Goal: Check status: Check status

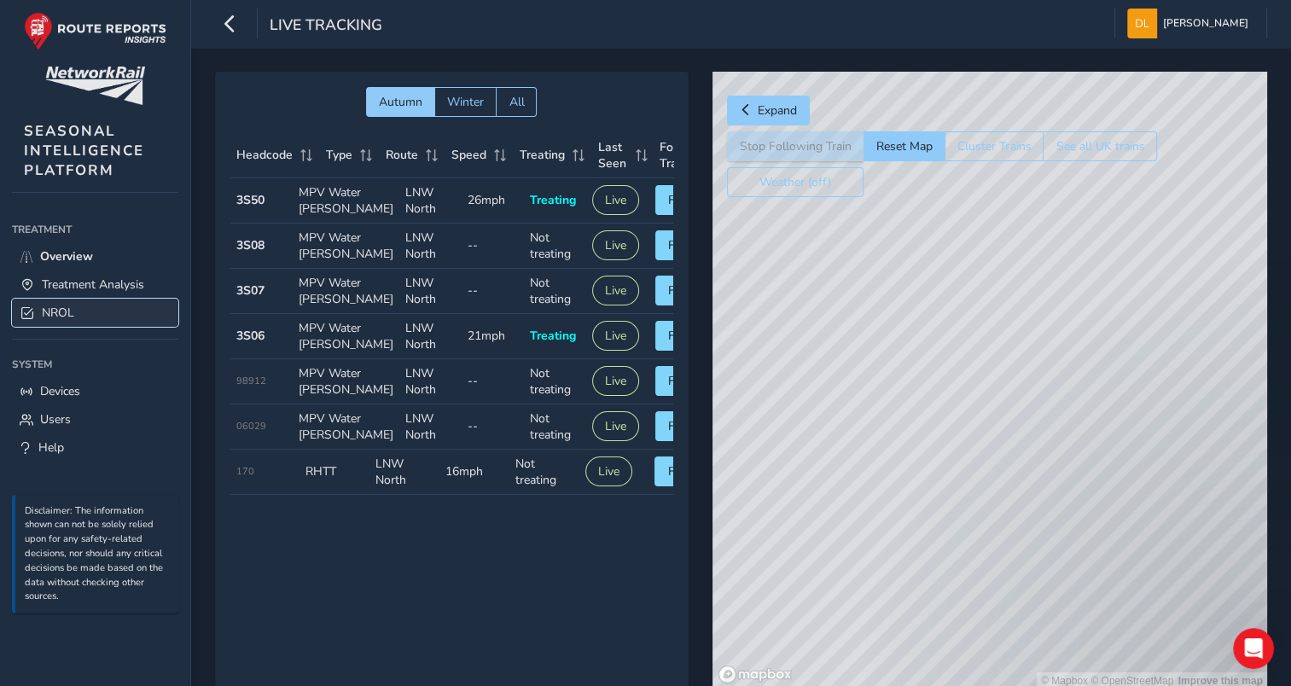
click at [53, 305] on span "NROL" at bounding box center [58, 313] width 32 height 16
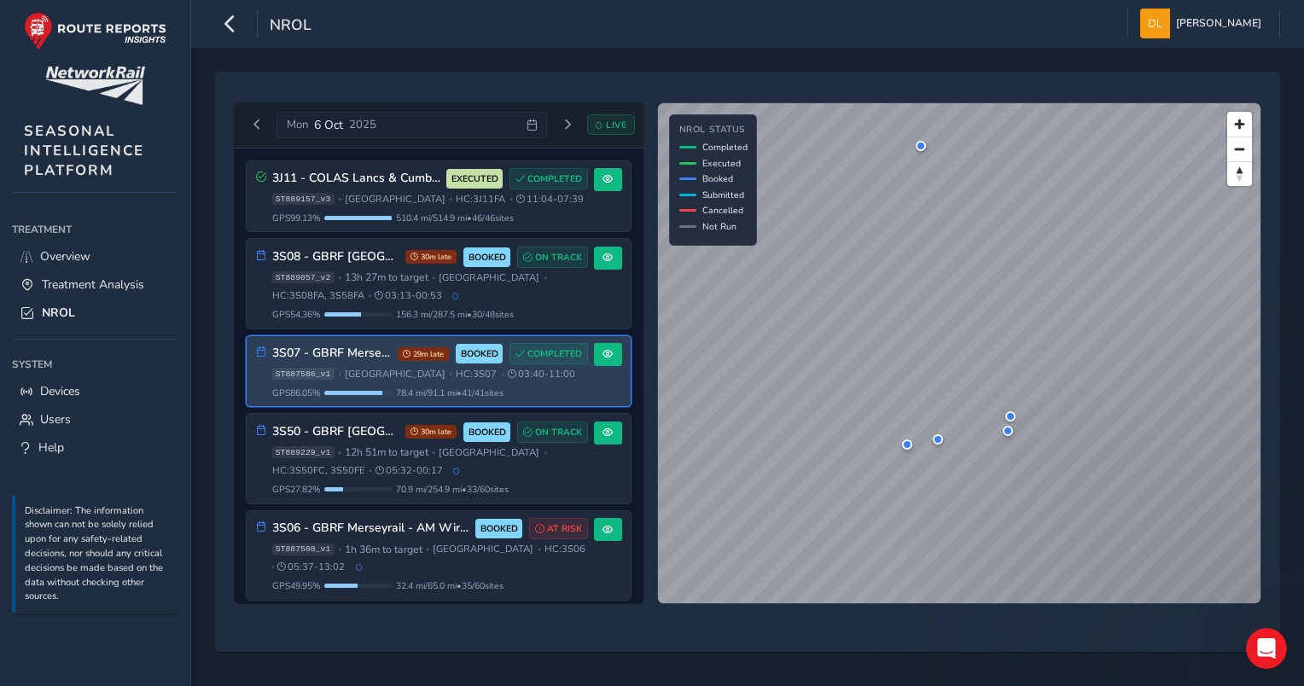
click at [387, 368] on span "[GEOGRAPHIC_DATA]" at bounding box center [395, 374] width 101 height 13
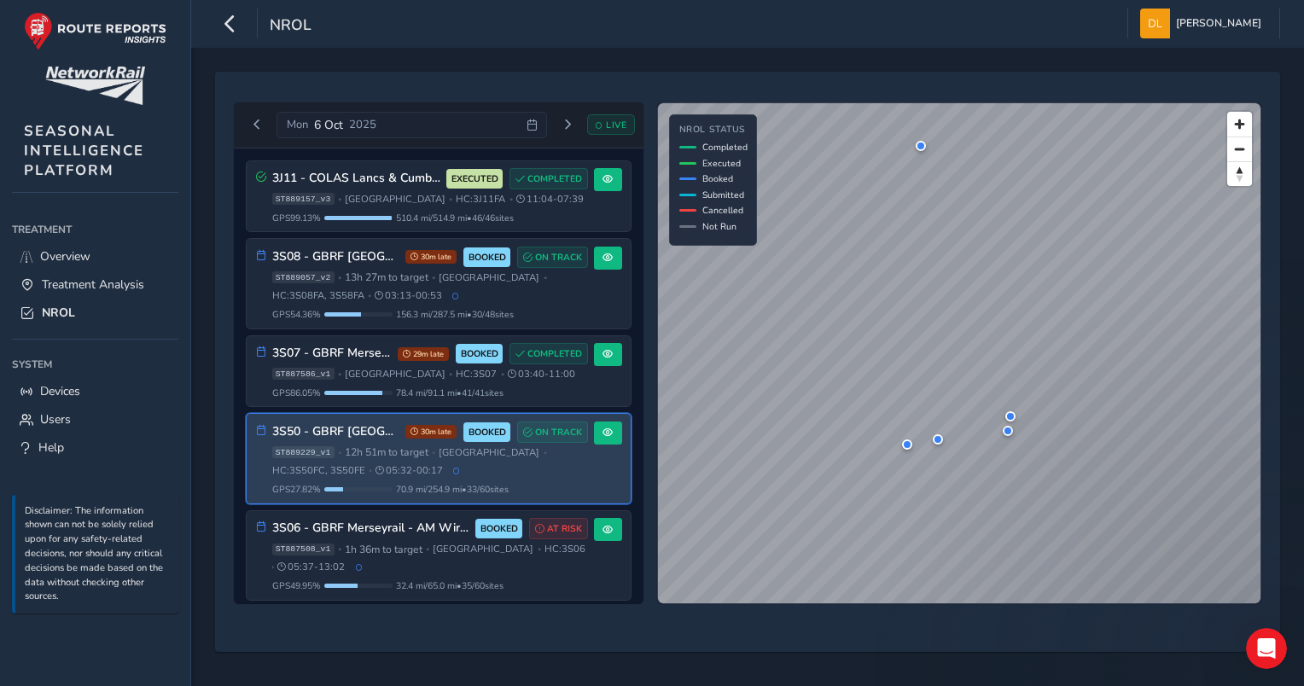
click at [432, 464] on span "05:32 - 00:17" at bounding box center [408, 470] width 67 height 13
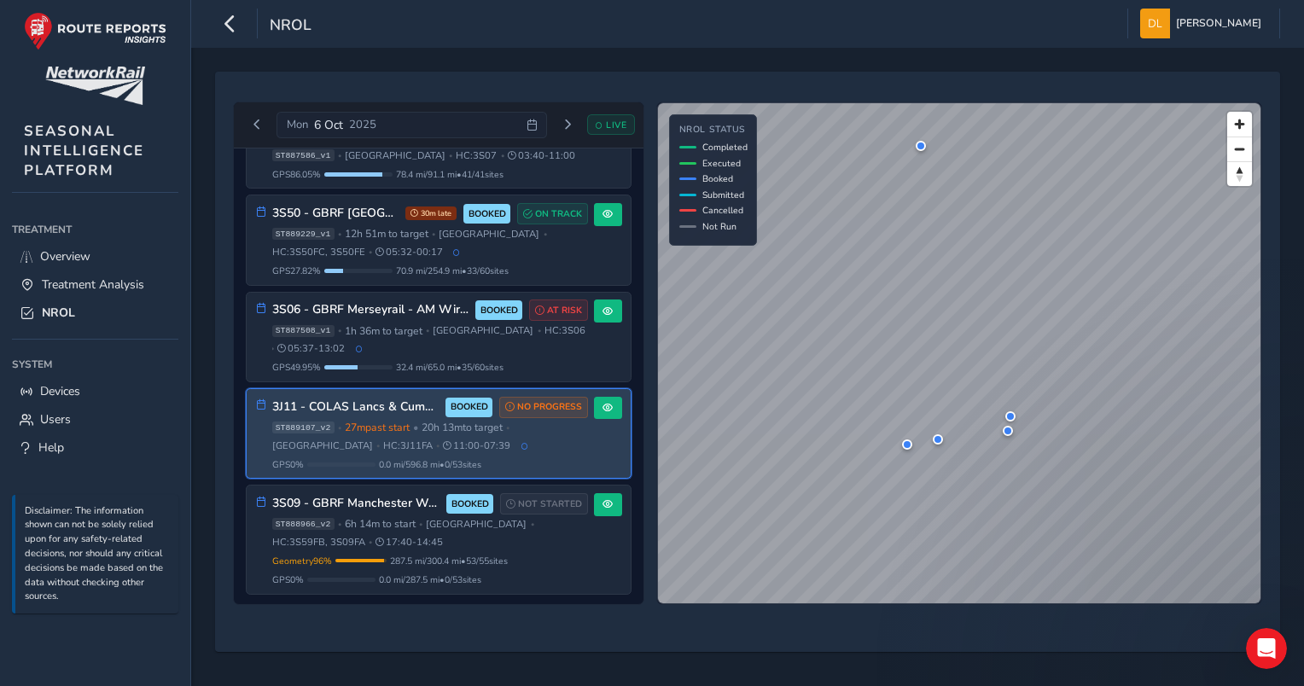
scroll to position [48, 0]
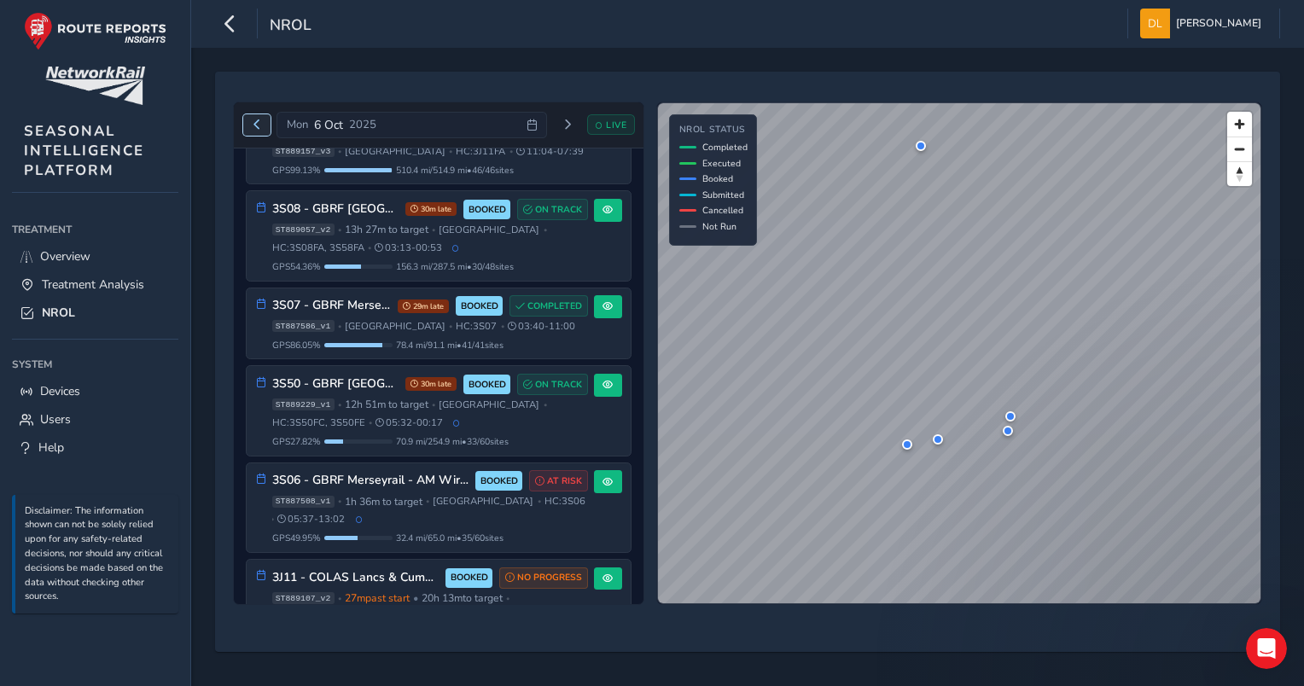
click at [257, 121] on span "Previous day" at bounding box center [257, 124] width 10 height 10
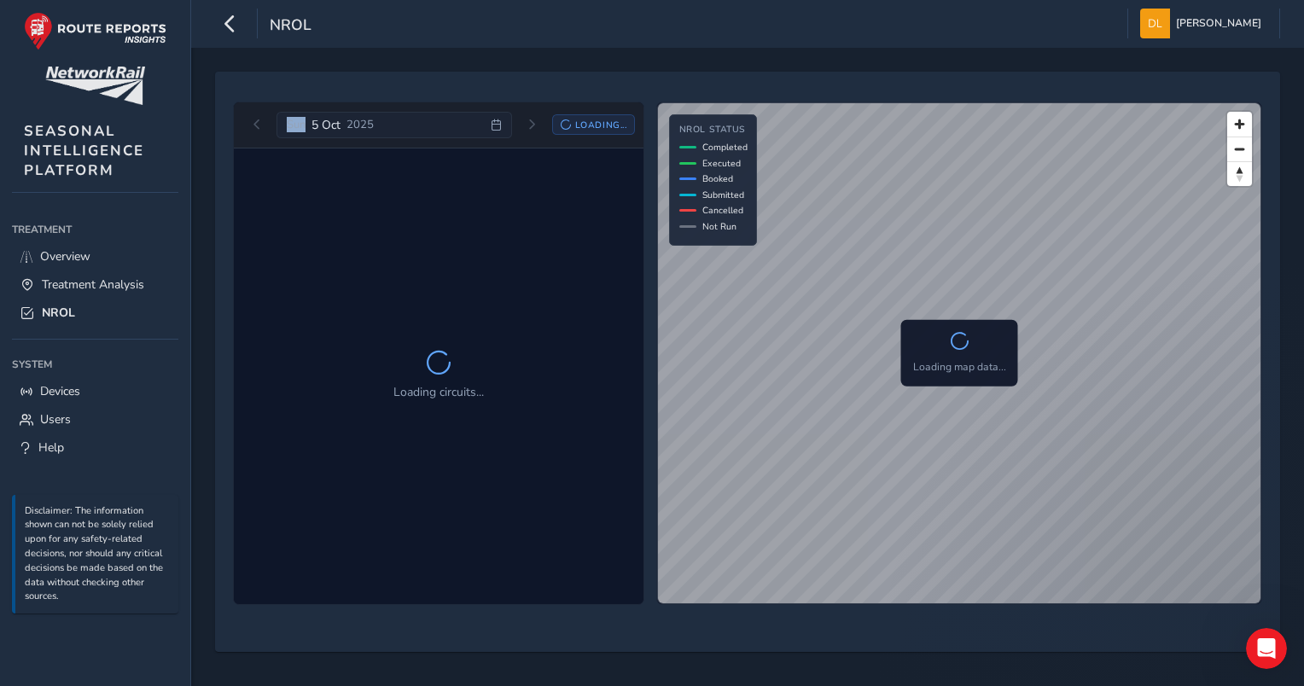
click at [258, 121] on div "[DATE] Loading..." at bounding box center [439, 125] width 392 height 27
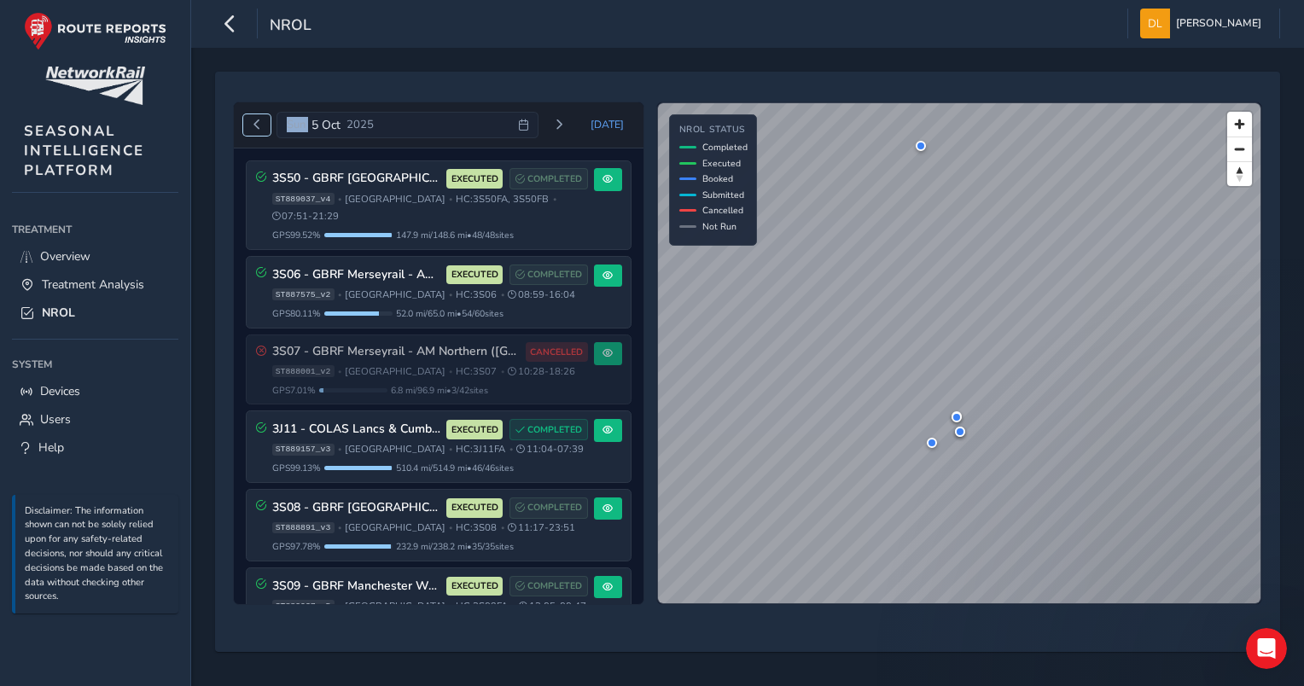
click at [263, 119] on button "Previous day" at bounding box center [257, 124] width 28 height 21
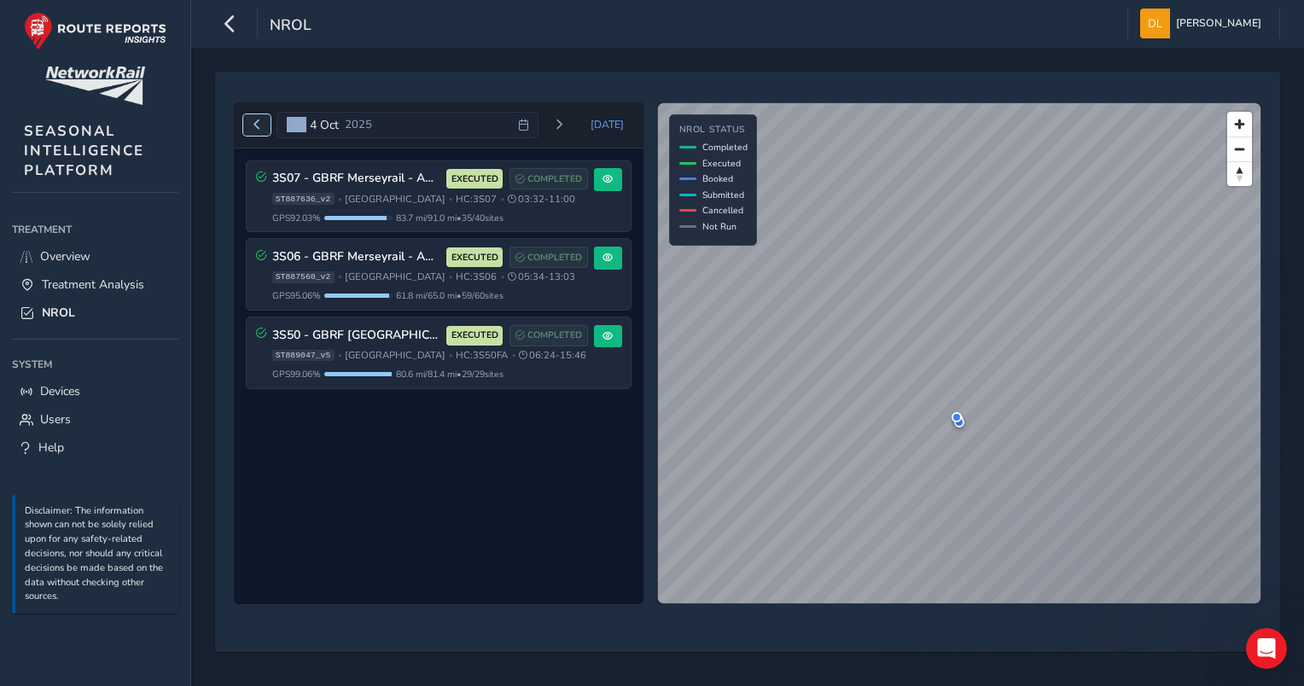
click at [253, 128] on span "Previous day" at bounding box center [257, 124] width 10 height 10
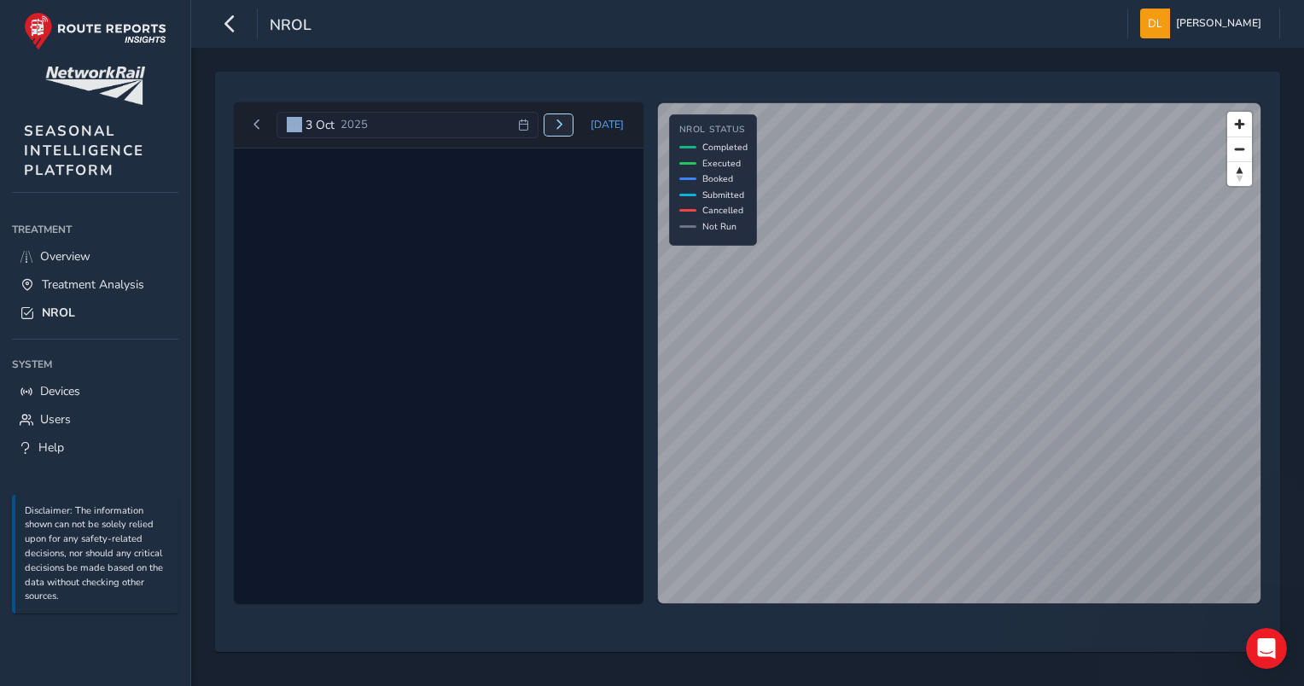
click at [564, 128] on span "Next day" at bounding box center [559, 124] width 10 height 10
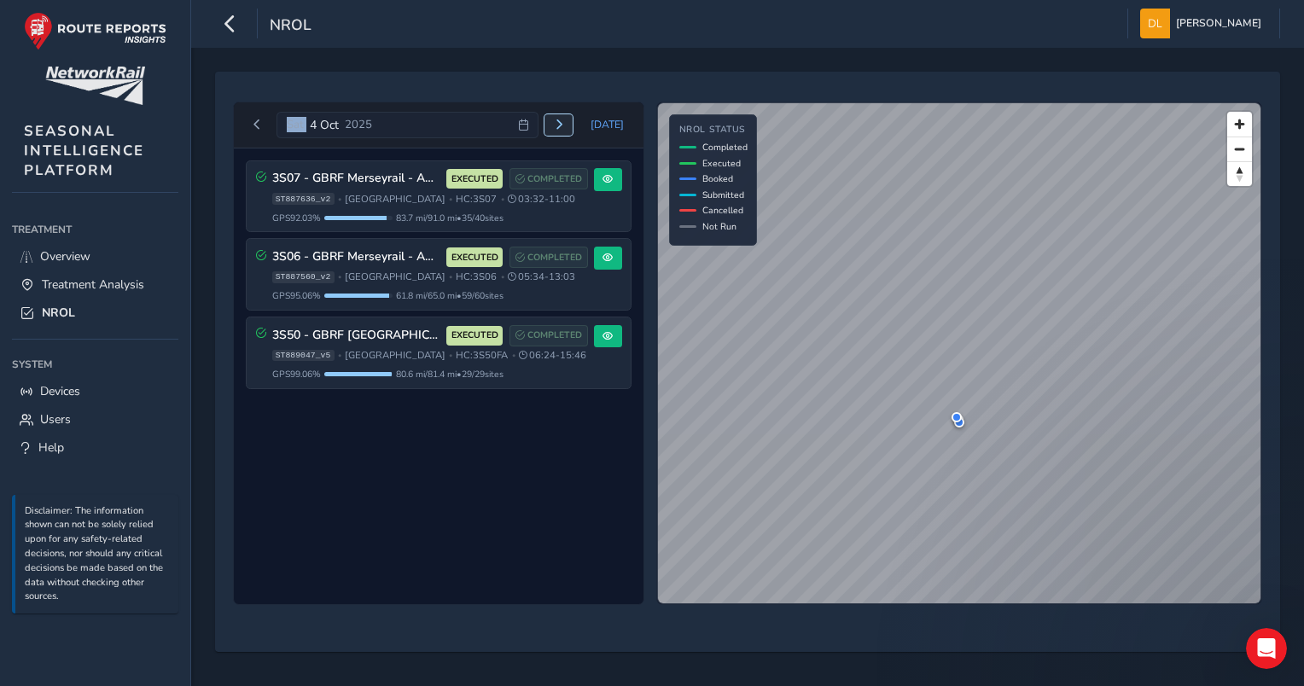
click at [570, 128] on button "Next day" at bounding box center [558, 124] width 28 height 21
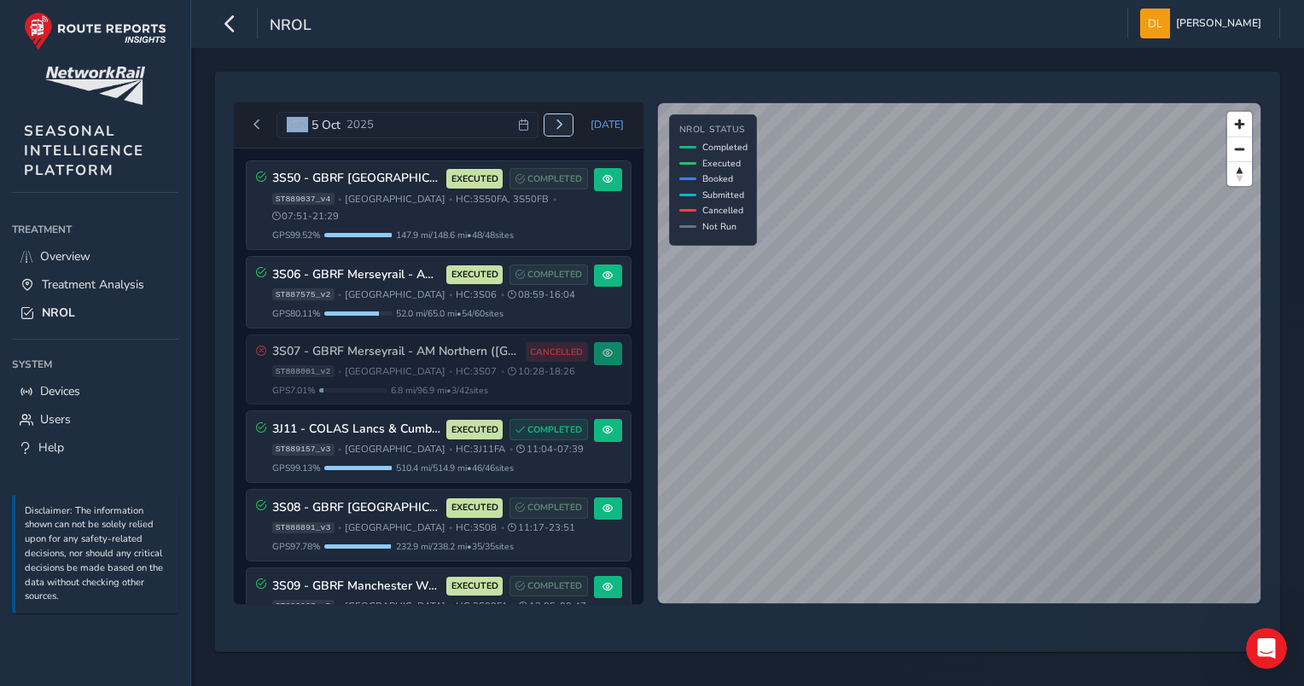
click at [558, 129] on button "Next day" at bounding box center [558, 124] width 28 height 21
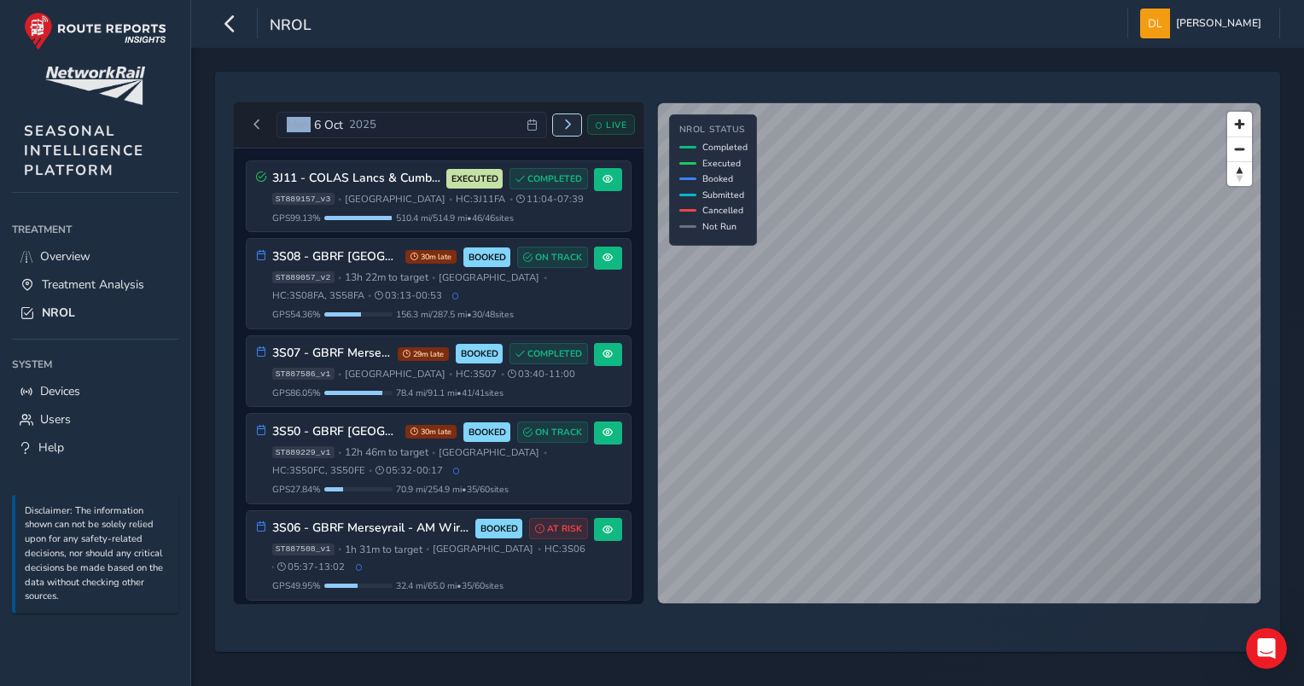
click at [558, 129] on button "Next day" at bounding box center [567, 124] width 28 height 21
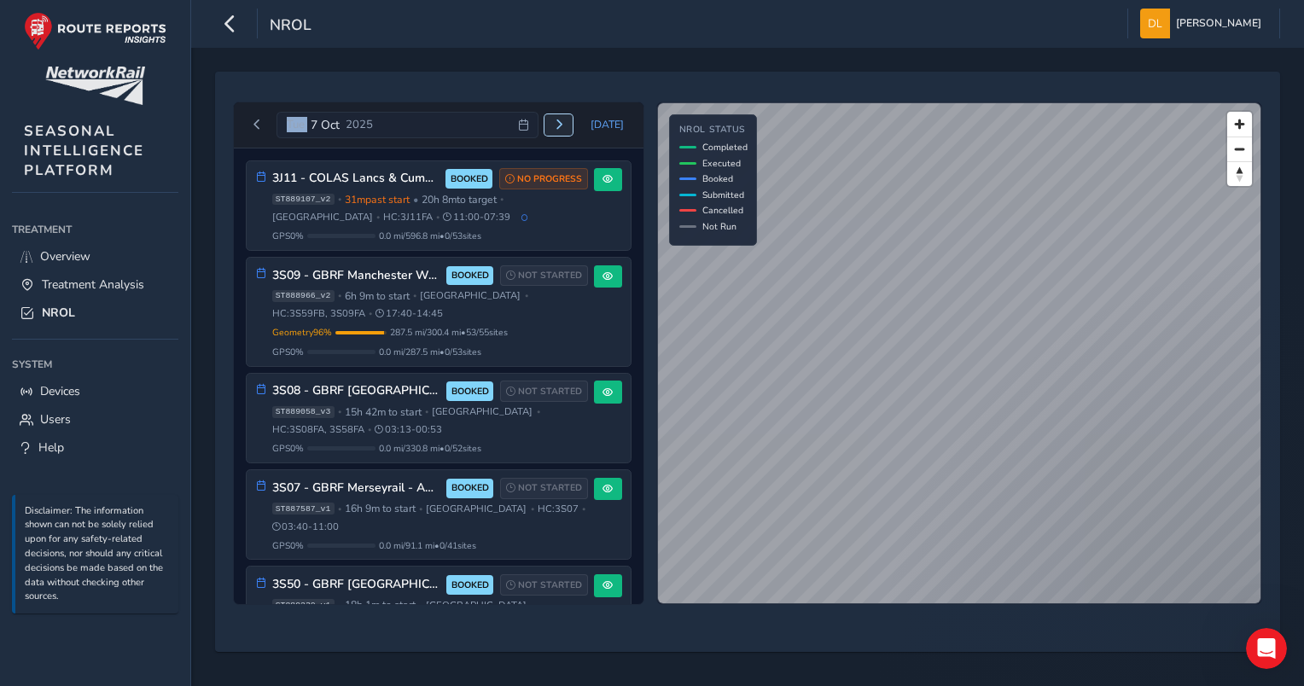
click at [564, 123] on span "Next day" at bounding box center [559, 124] width 10 height 10
click at [248, 124] on button "Previous day" at bounding box center [257, 124] width 28 height 21
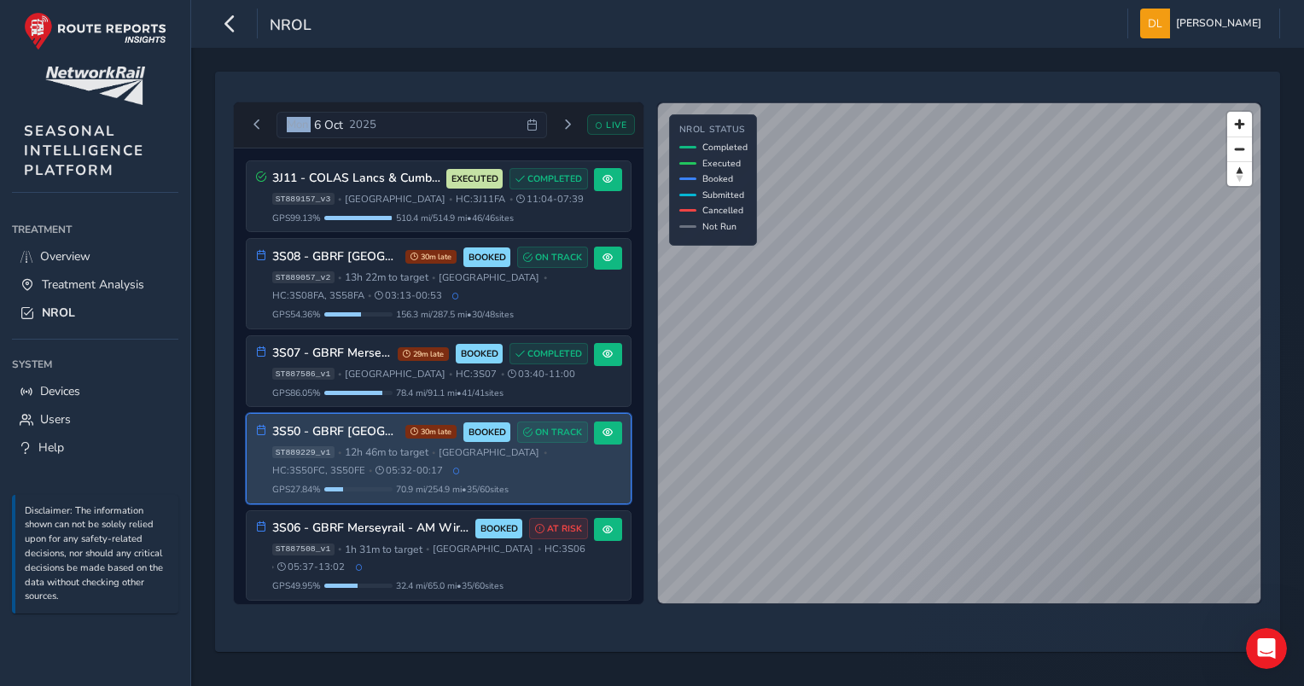
click at [445, 421] on div "[DATE] LIVE 3J11 - COLAS Lancs & Cumbria EXECUTED COMPLETED ST889157_v3 • [GEOG…" at bounding box center [747, 353] width 1041 height 515
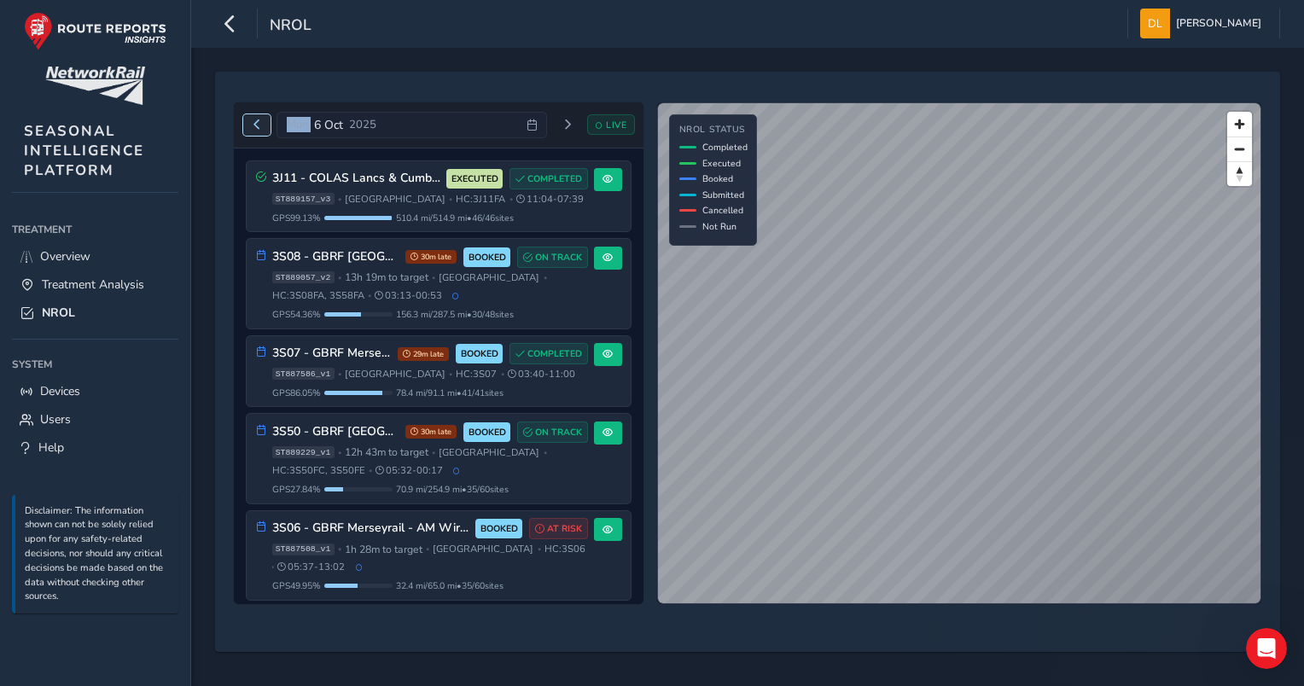
click at [255, 129] on span "Previous day" at bounding box center [257, 124] width 10 height 10
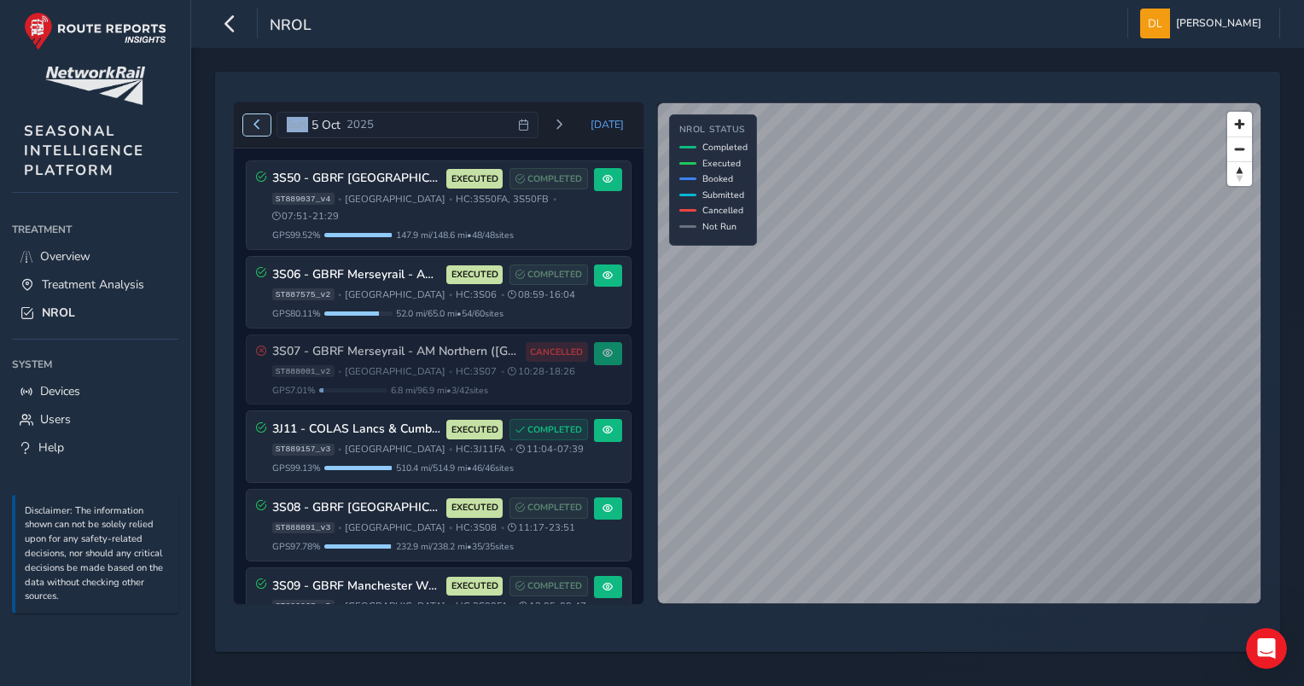
click at [249, 130] on button "Previous day" at bounding box center [257, 124] width 28 height 21
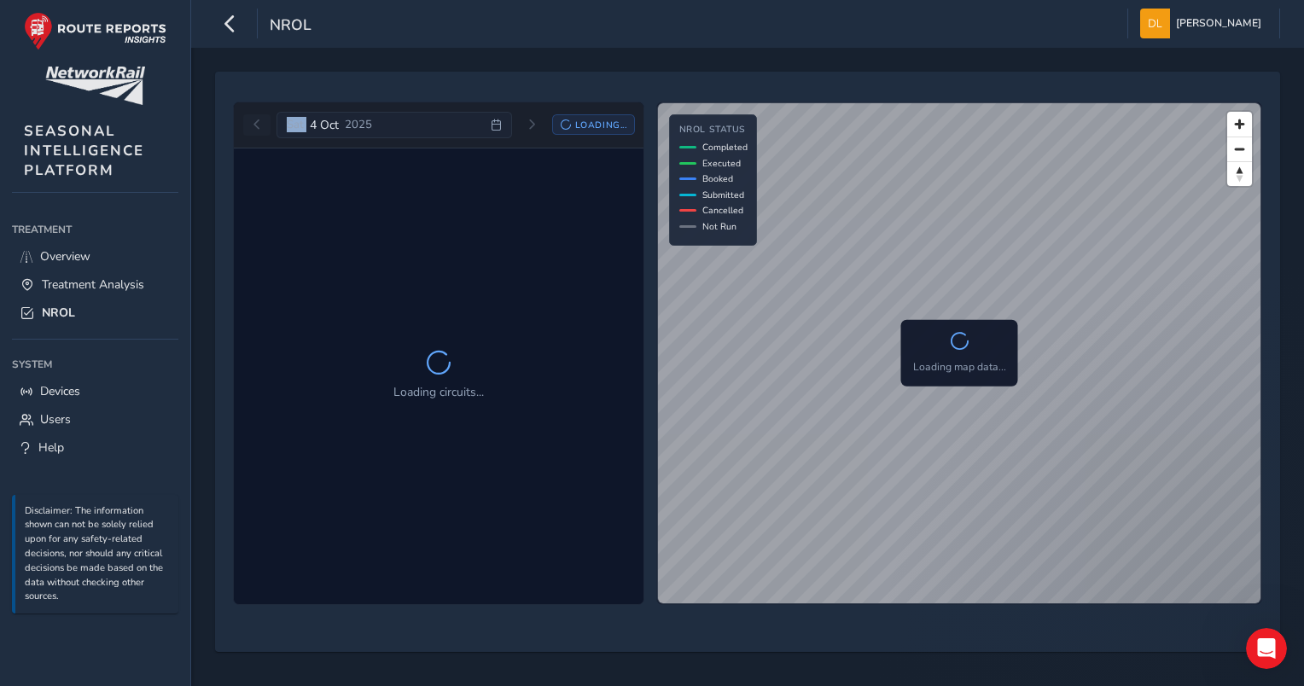
click at [249, 130] on div "[DATE] Loading..." at bounding box center [439, 125] width 392 height 27
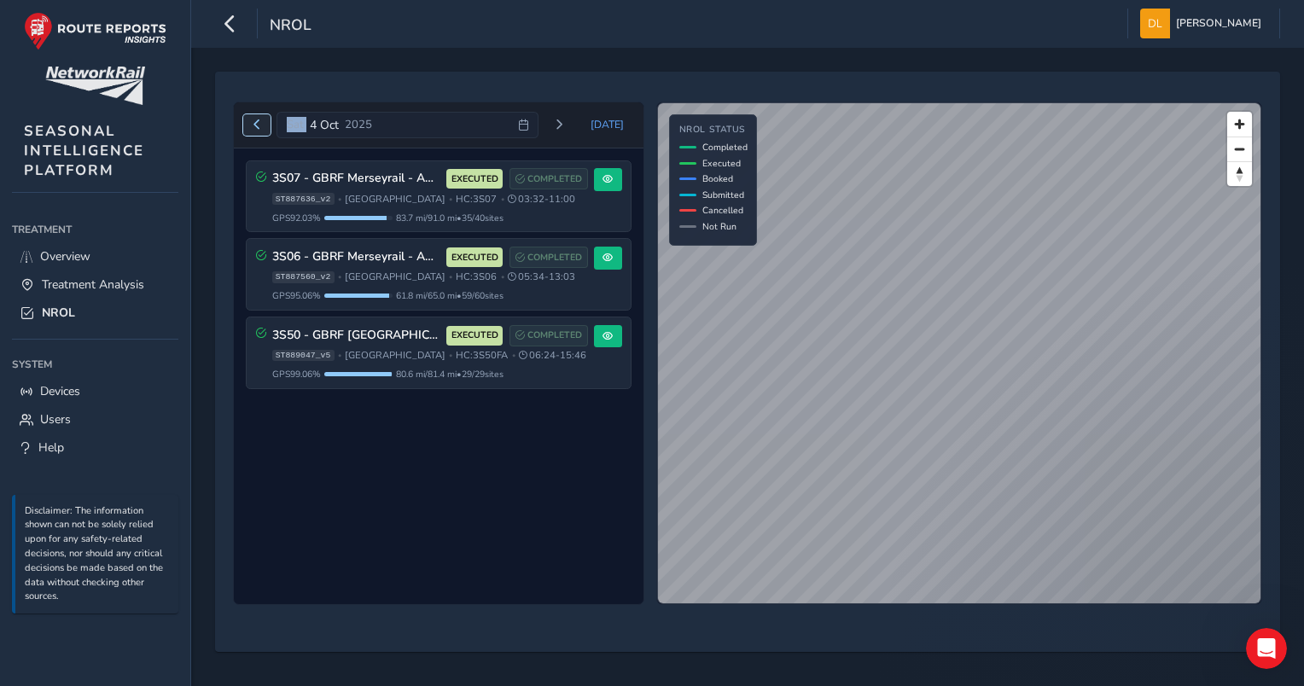
click at [249, 130] on button "Previous day" at bounding box center [257, 124] width 28 height 21
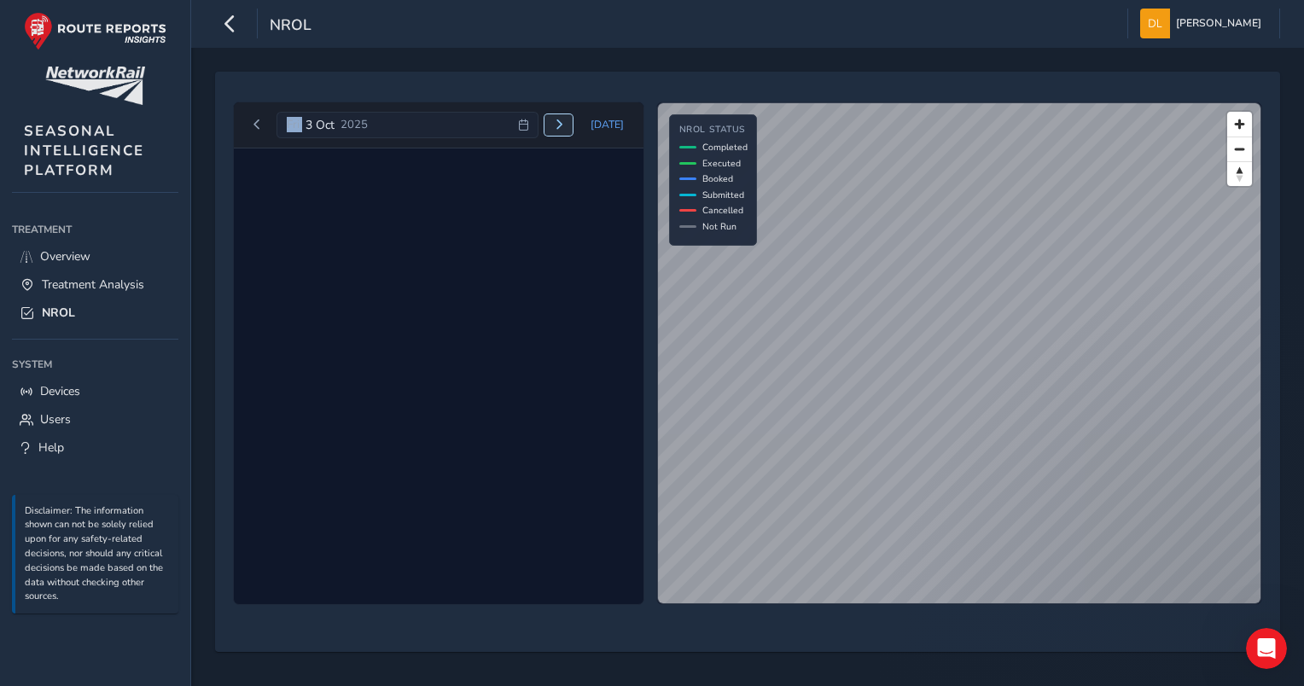
click at [561, 130] on button "Next day" at bounding box center [558, 124] width 28 height 21
